Goal: Information Seeking & Learning: Learn about a topic

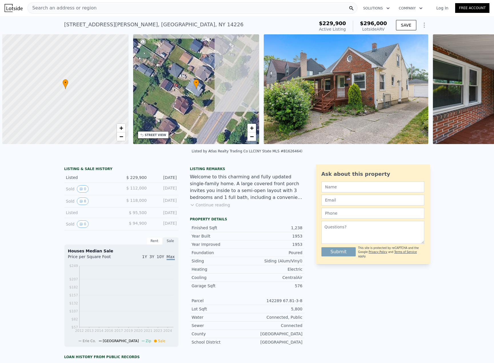
scroll to position [0, 2]
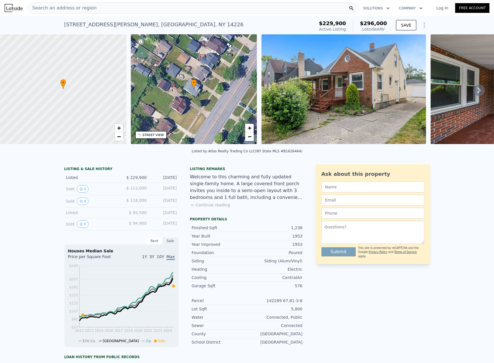
click at [476, 89] on icon at bounding box center [478, 90] width 11 height 11
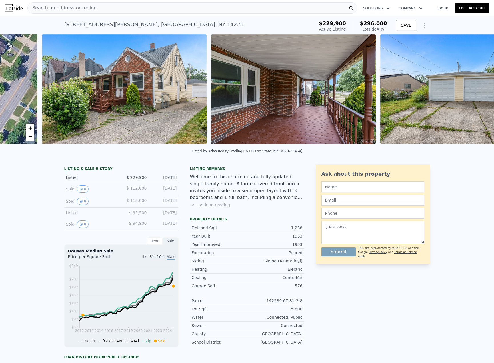
scroll to position [0, 261]
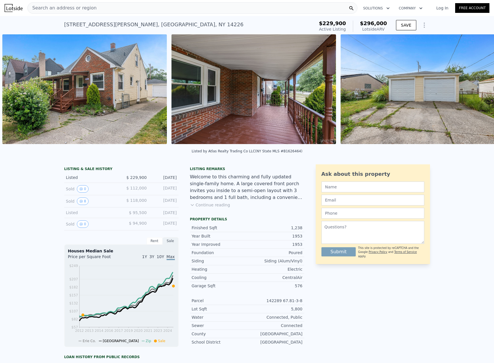
click at [476, 89] on img at bounding box center [422, 89] width 164 height 110
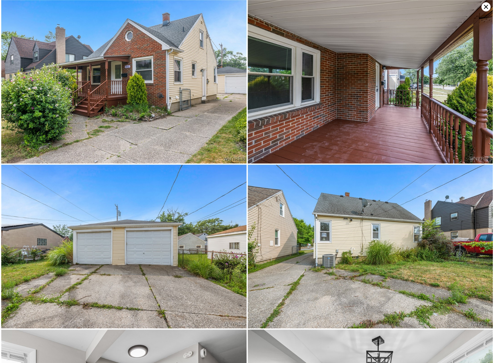
click at [476, 89] on img at bounding box center [370, 81] width 245 height 163
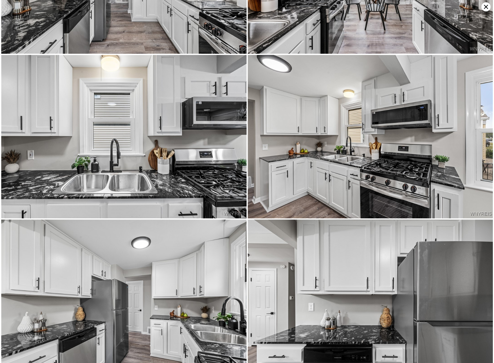
scroll to position [816, 0]
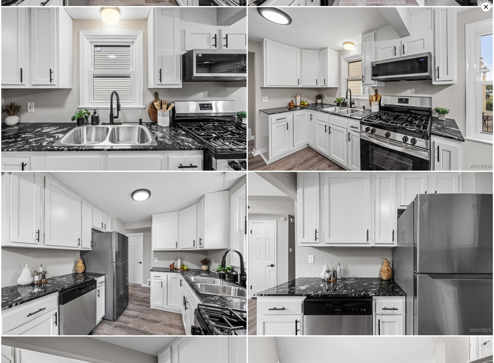
click at [488, 7] on icon at bounding box center [485, 6] width 9 height 9
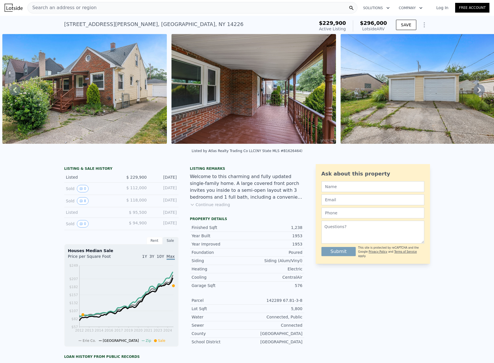
scroll to position [0, 0]
click at [421, 23] on icon "Show Options" at bounding box center [424, 25] width 7 height 7
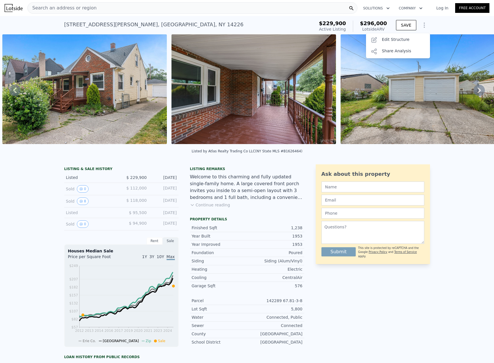
click at [468, 182] on div "LISTING & SALE HISTORY Listed $ 229,900 [DATE] Sold 0 $ 112,000 [DATE] Sold 8 $…" at bounding box center [247, 320] width 494 height 321
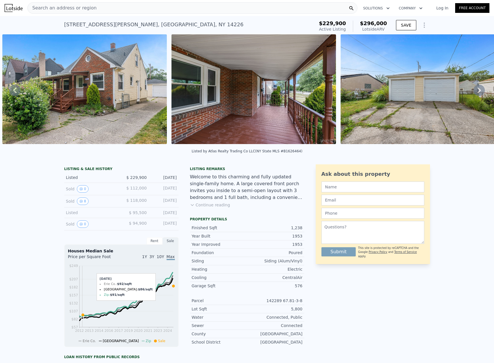
click at [81, 316] on icon at bounding box center [82, 314] width 3 height 3
click at [81, 317] on icon "2012 2013 2014 2016 2017 2019 2020 2021 2023 2024 $57 $82 $107 $132 $157 $182 $…" at bounding box center [121, 303] width 107 height 80
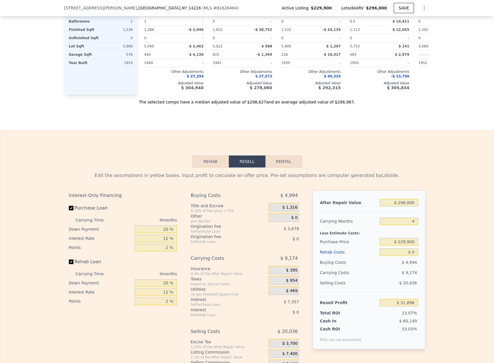
scroll to position [740, 0]
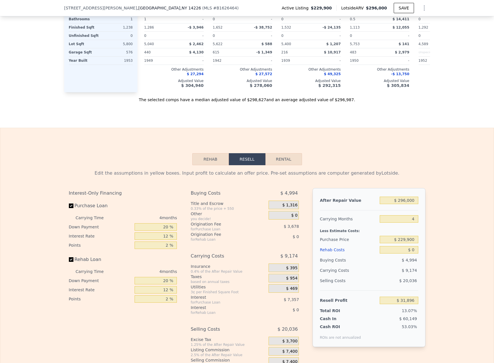
click at [266, 165] on button "Rental" at bounding box center [283, 159] width 37 height 12
select select "30"
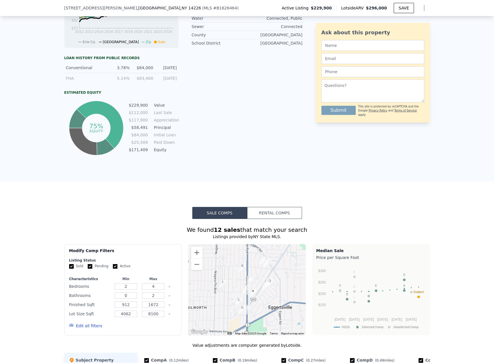
scroll to position [341, 0]
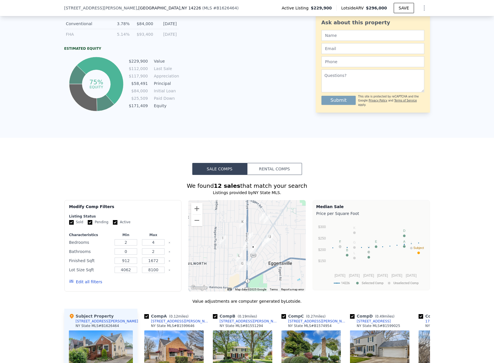
click at [269, 172] on button "Rental Comps" at bounding box center [274, 169] width 55 height 12
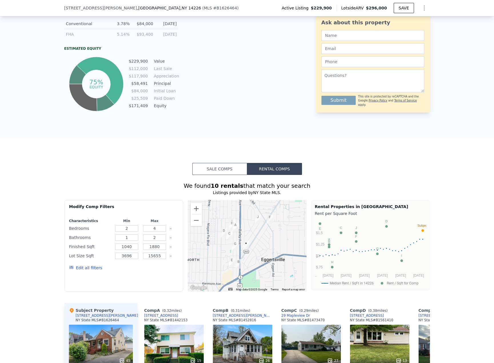
click at [214, 173] on button "Sale Comps" at bounding box center [219, 169] width 55 height 12
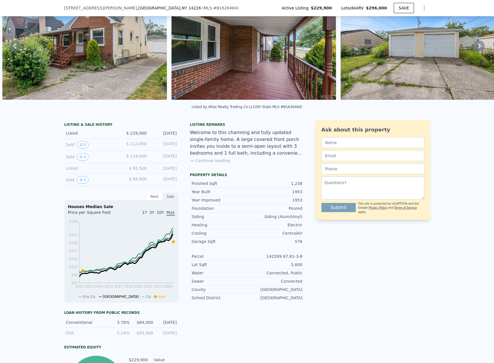
scroll to position [27, 0]
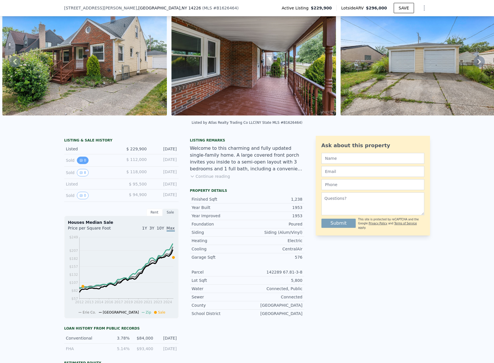
click at [82, 164] on button "0" at bounding box center [83, 159] width 12 height 7
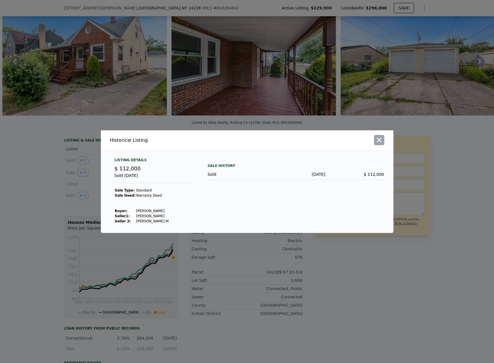
click at [379, 142] on icon "button" at bounding box center [379, 140] width 8 height 8
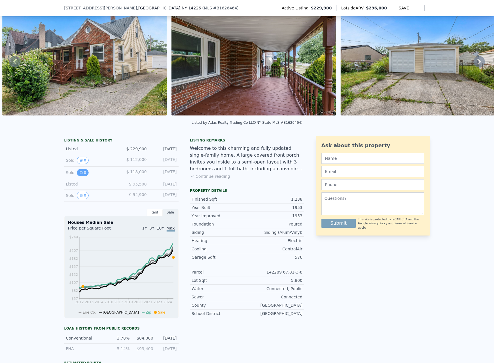
click at [83, 176] on button "8" at bounding box center [83, 172] width 12 height 7
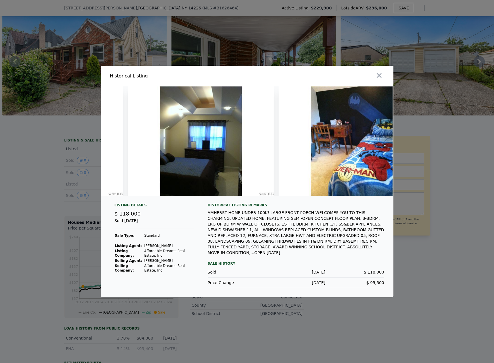
scroll to position [0, 415]
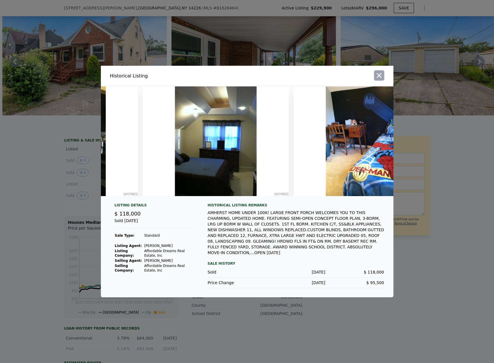
click at [379, 77] on icon "button" at bounding box center [378, 75] width 5 height 5
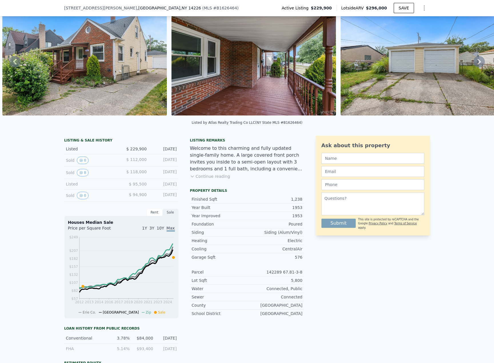
click at [68, 175] on div "Sold 8" at bounding box center [91, 172] width 51 height 7
click at [153, 216] on div "Rent" at bounding box center [154, 211] width 16 height 7
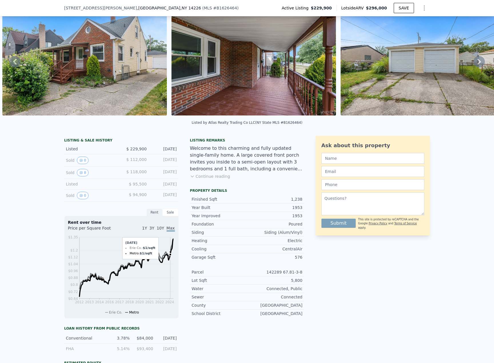
drag, startPoint x: 171, startPoint y: 268, endPoint x: 167, endPoint y: 269, distance: 3.8
click at [167, 269] on icon "2012 2013 2014 2016 2017 2018 2020 2021 2022 2024 $0.64 $0.72 $0.8 $0.88 $0.96 …" at bounding box center [121, 274] width 107 height 80
click at [216, 270] on div "Year Improved 1953 Foundation Poured Siding Siding (Alum/Vinyl) Heating Electri…" at bounding box center [247, 264] width 114 height 106
